Goal: Task Accomplishment & Management: Use online tool/utility

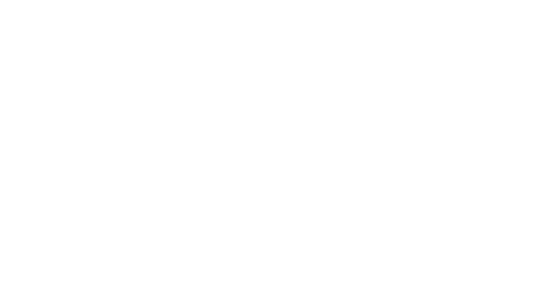
select select "Song"
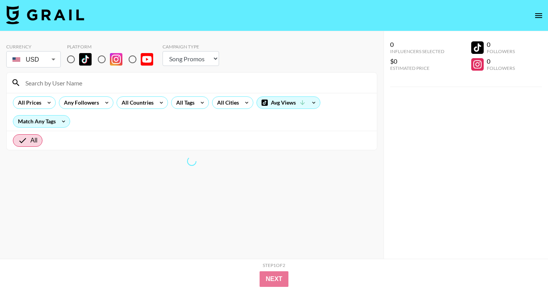
click at [70, 61] on input "radio" at bounding box center [71, 59] width 16 height 16
radio input "true"
click at [194, 104] on div "All Tags" at bounding box center [184, 103] width 25 height 12
drag, startPoint x: 194, startPoint y: 104, endPoint x: 182, endPoint y: 119, distance: 19.2
click at [194, 129] on label "Body Positivity" at bounding box center [190, 132] width 65 height 9
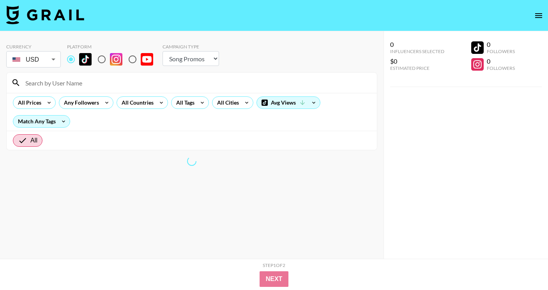
click at [171, 129] on input "Body Positivity" at bounding box center [164, 132] width 12 height 9
checkbox input "true"
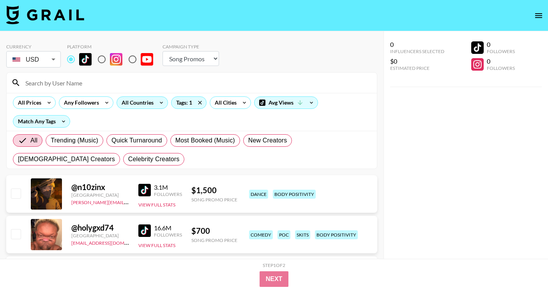
click at [152, 105] on div "All Countries" at bounding box center [136, 103] width 38 height 12
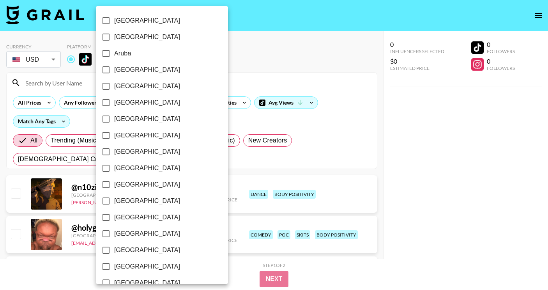
click at [132, 132] on label "[GEOGRAPHIC_DATA]" at bounding box center [157, 135] width 118 height 16
click at [114, 132] on input "[GEOGRAPHIC_DATA]" at bounding box center [106, 135] width 16 height 16
checkbox input "true"
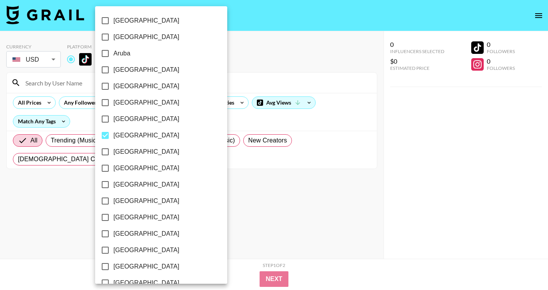
click at [212, 125] on div at bounding box center [274, 145] width 548 height 290
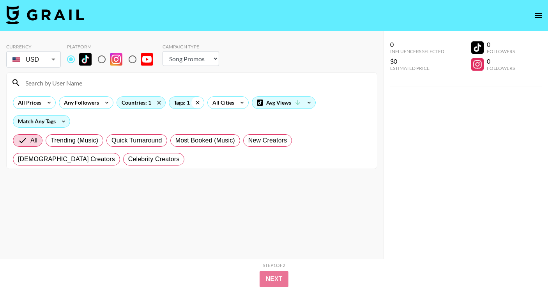
click at [197, 102] on icon at bounding box center [198, 103] width 4 height 4
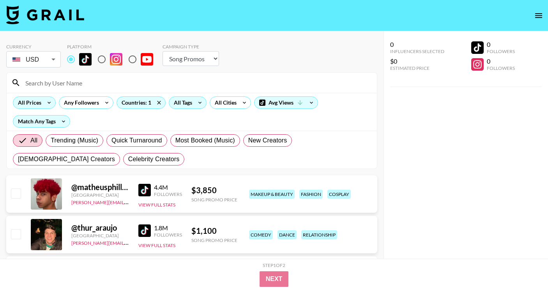
click at [39, 98] on div "All Prices" at bounding box center [28, 103] width 30 height 12
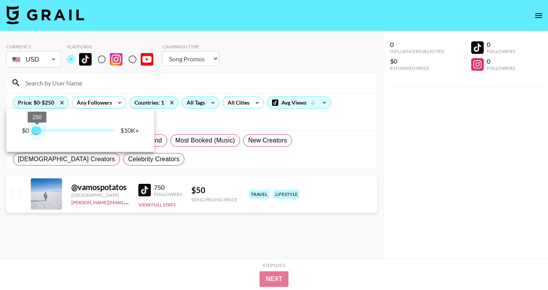
drag, startPoint x: 111, startPoint y: 133, endPoint x: 38, endPoint y: 132, distance: 73.7
click at [38, 132] on span "250" at bounding box center [37, 130] width 8 height 8
type input "500"
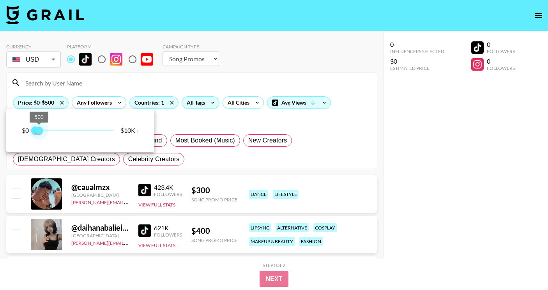
click at [39, 129] on span "500" at bounding box center [39, 130] width 8 height 8
click at [408, 196] on div at bounding box center [274, 145] width 548 height 290
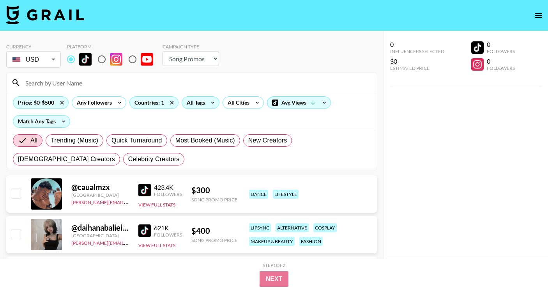
scroll to position [97, 0]
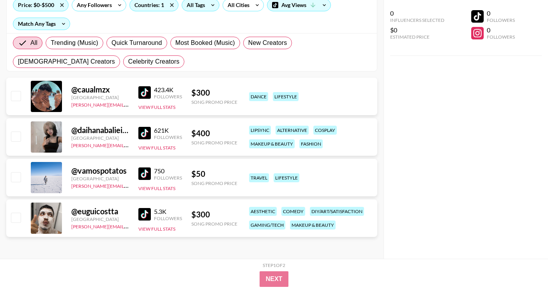
click at [143, 133] on img at bounding box center [144, 133] width 12 height 12
